Goal: Check status: Check status

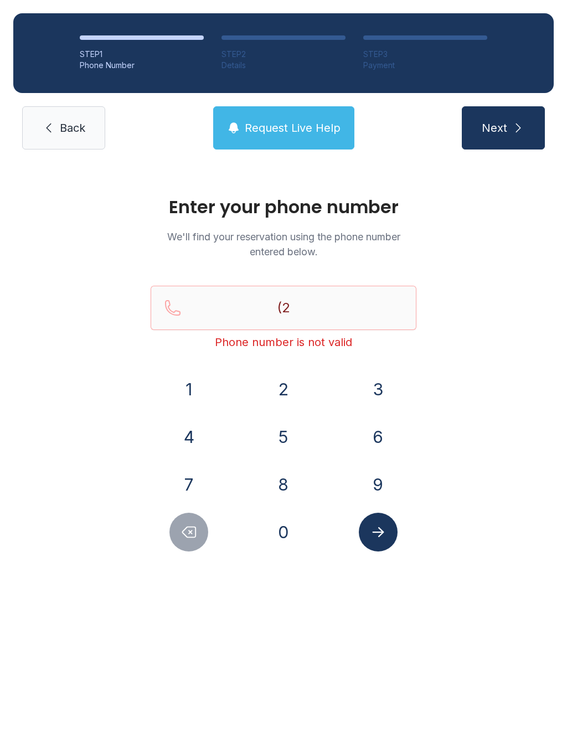
click at [185, 386] on button "1" at bounding box center [188, 389] width 39 height 39
click at [189, 432] on button "4" at bounding box center [188, 436] width 39 height 39
click at [290, 487] on button "8" at bounding box center [283, 484] width 39 height 39
click at [189, 437] on button "4" at bounding box center [188, 436] width 39 height 39
click at [386, 380] on button "3" at bounding box center [378, 389] width 39 height 39
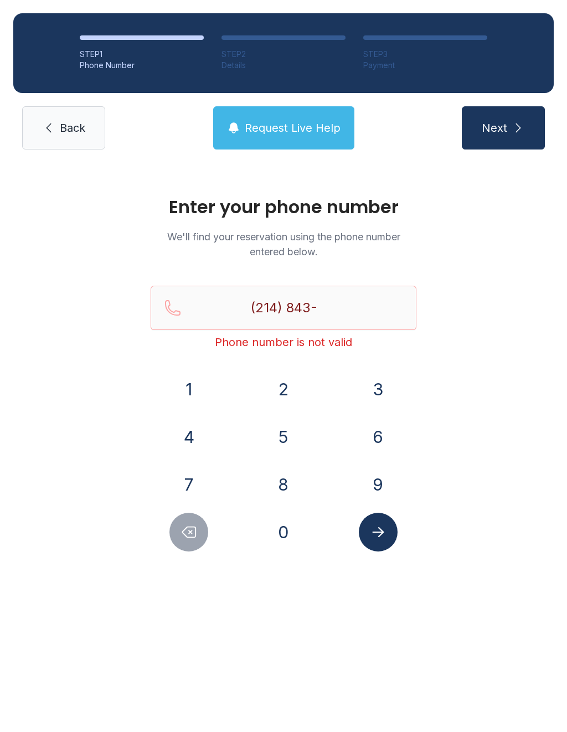
click at [280, 485] on button "8" at bounding box center [283, 484] width 39 height 39
click at [191, 378] on button "1" at bounding box center [188, 389] width 39 height 39
click at [187, 482] on button "7" at bounding box center [188, 484] width 39 height 39
click at [182, 519] on button "Delete number" at bounding box center [188, 532] width 39 height 39
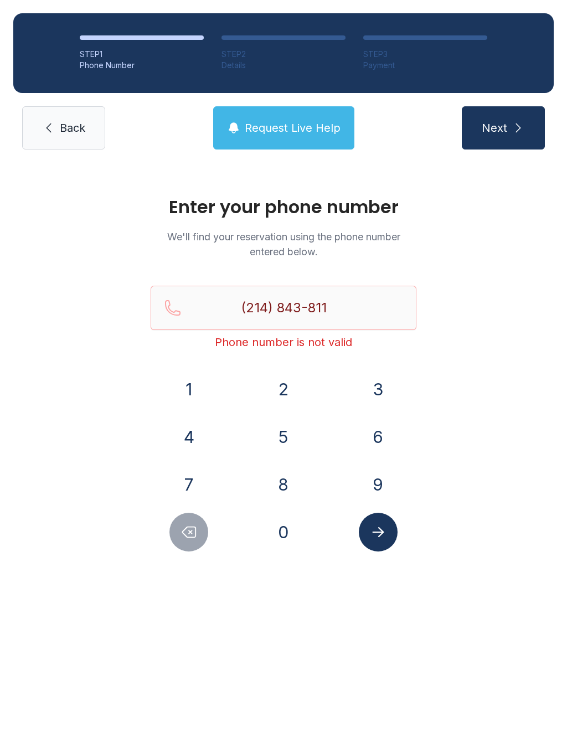
click at [182, 518] on button "Delete number" at bounding box center [188, 532] width 39 height 39
click at [186, 520] on button "Delete number" at bounding box center [188, 532] width 39 height 39
click at [185, 520] on button "Delete number" at bounding box center [188, 532] width 39 height 39
click at [188, 524] on icon "Delete number" at bounding box center [188, 532] width 17 height 17
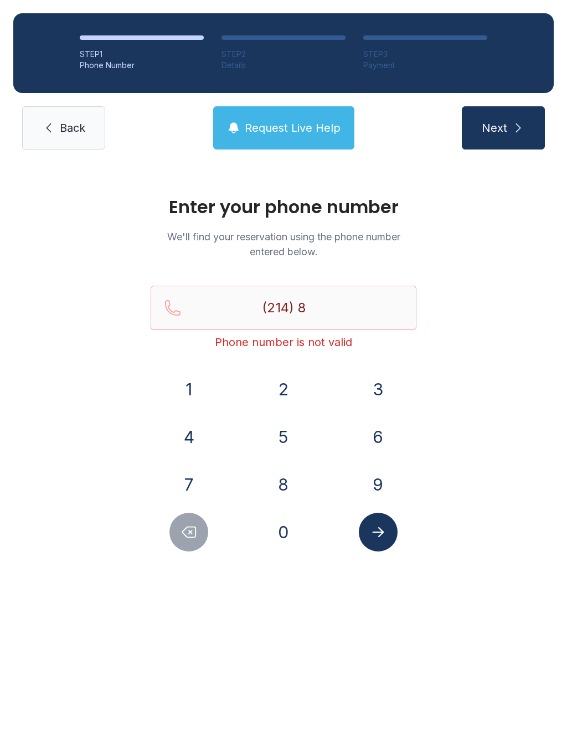
click at [190, 524] on icon "Delete number" at bounding box center [188, 532] width 17 height 17
click at [196, 526] on icon "Delete number" at bounding box center [188, 532] width 17 height 17
type input "(2"
click at [195, 526] on icon "Delete number" at bounding box center [188, 532] width 17 height 17
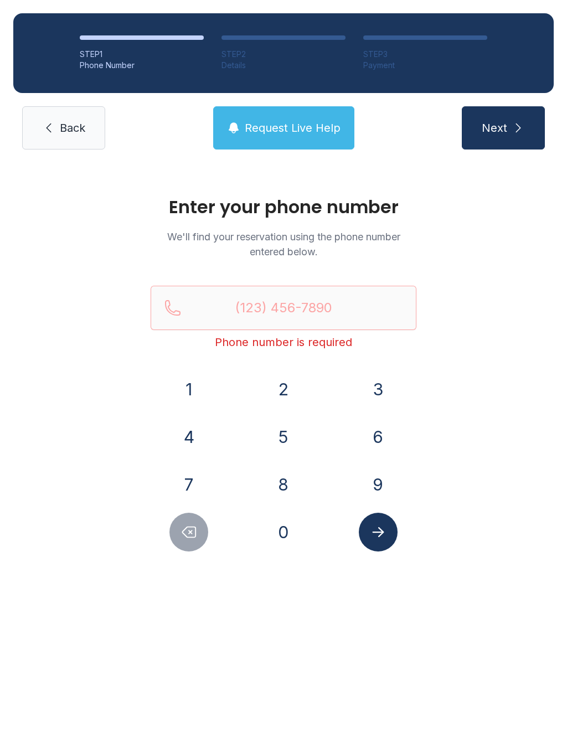
click at [198, 526] on button "Delete number" at bounding box center [188, 532] width 39 height 39
